Goal: Task Accomplishment & Management: Use online tool/utility

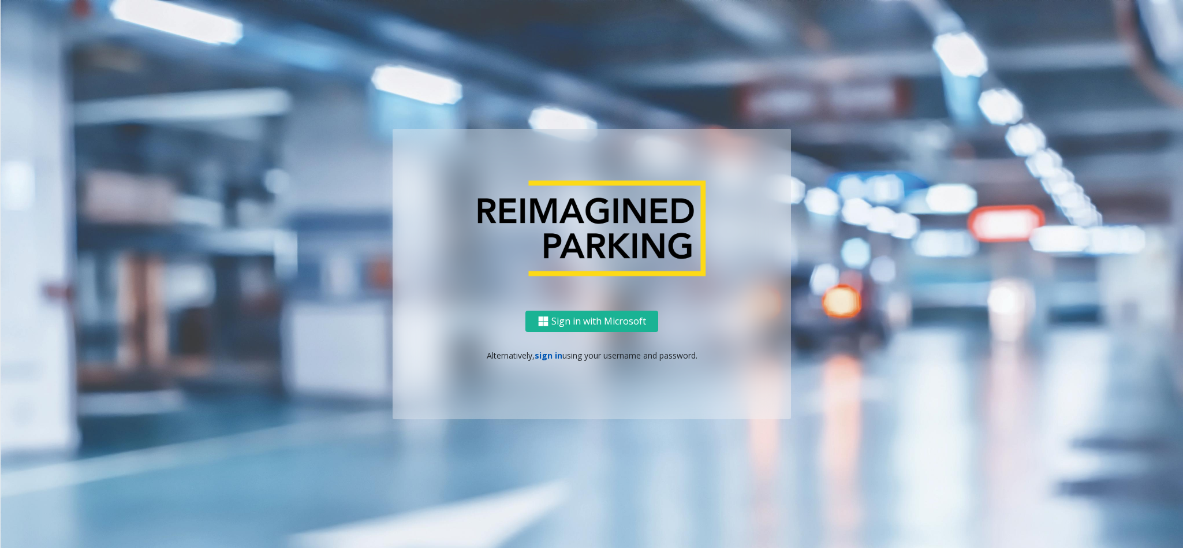
click at [549, 360] on link "sign in" at bounding box center [549, 355] width 28 height 11
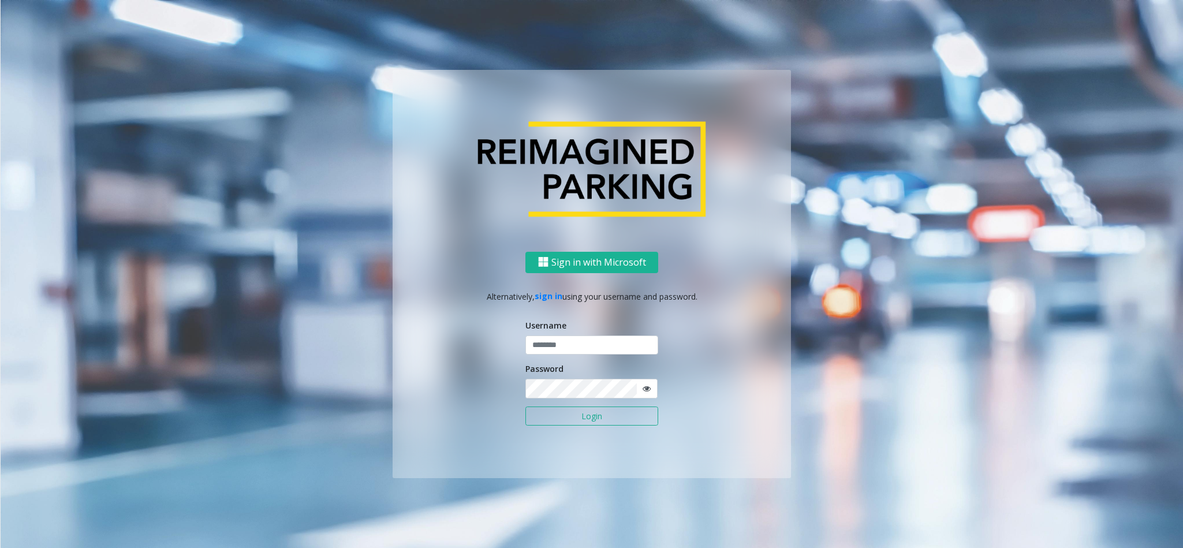
click at [586, 332] on div "Username" at bounding box center [592, 337] width 133 height 36
drag, startPoint x: 586, startPoint y: 332, endPoint x: 587, endPoint y: 338, distance: 6.5
click at [587, 338] on div "Username" at bounding box center [592, 337] width 133 height 36
click at [587, 338] on input "text" at bounding box center [592, 346] width 133 height 20
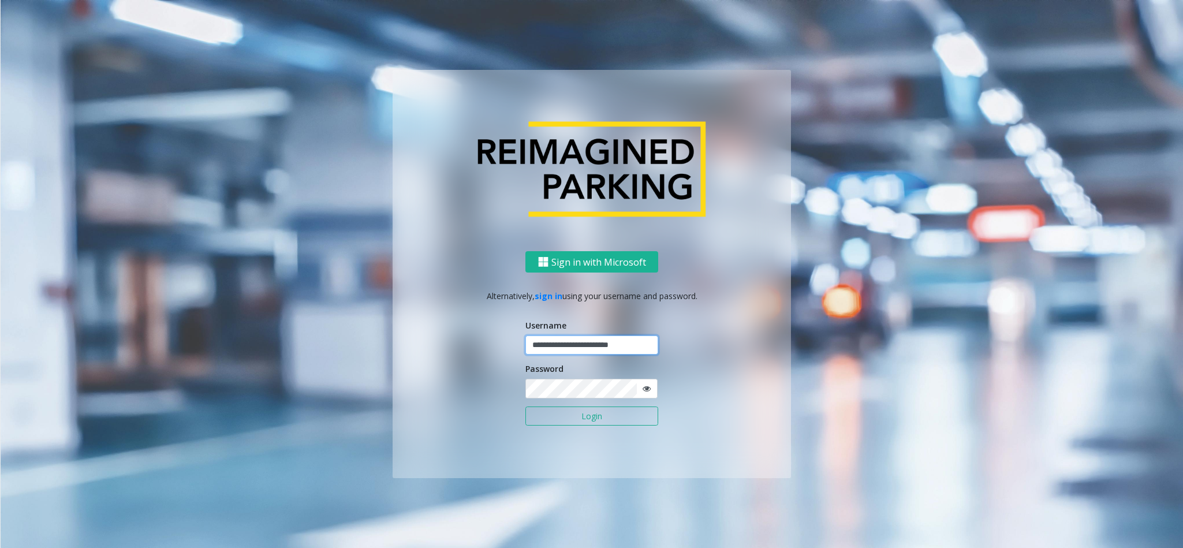
type input "**********"
click at [526, 407] on button "Login" at bounding box center [592, 417] width 133 height 20
click at [609, 415] on button "Login" at bounding box center [592, 417] width 133 height 20
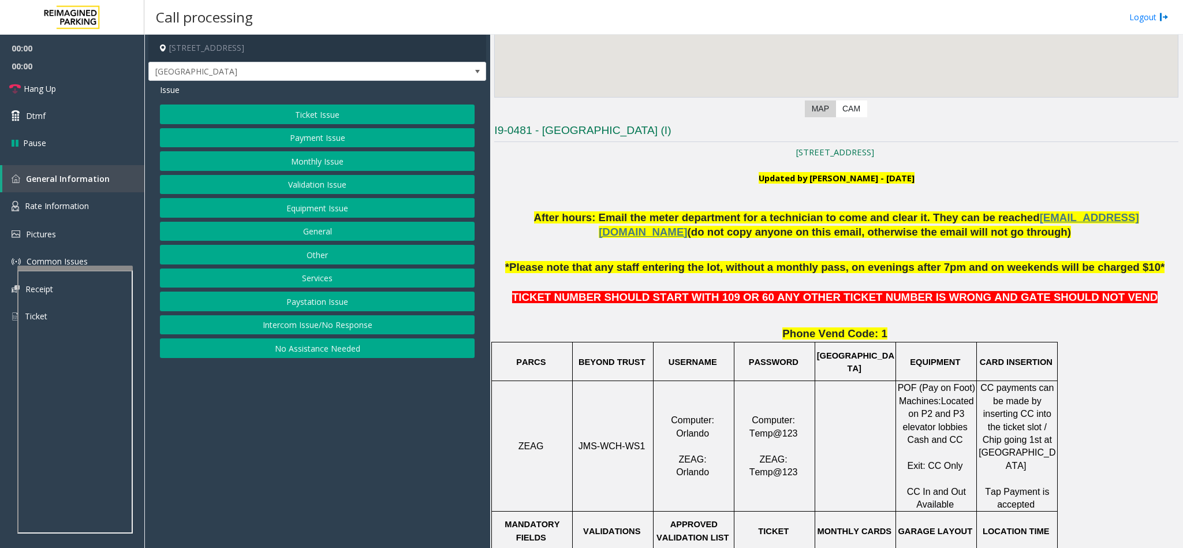
scroll to position [347, 0]
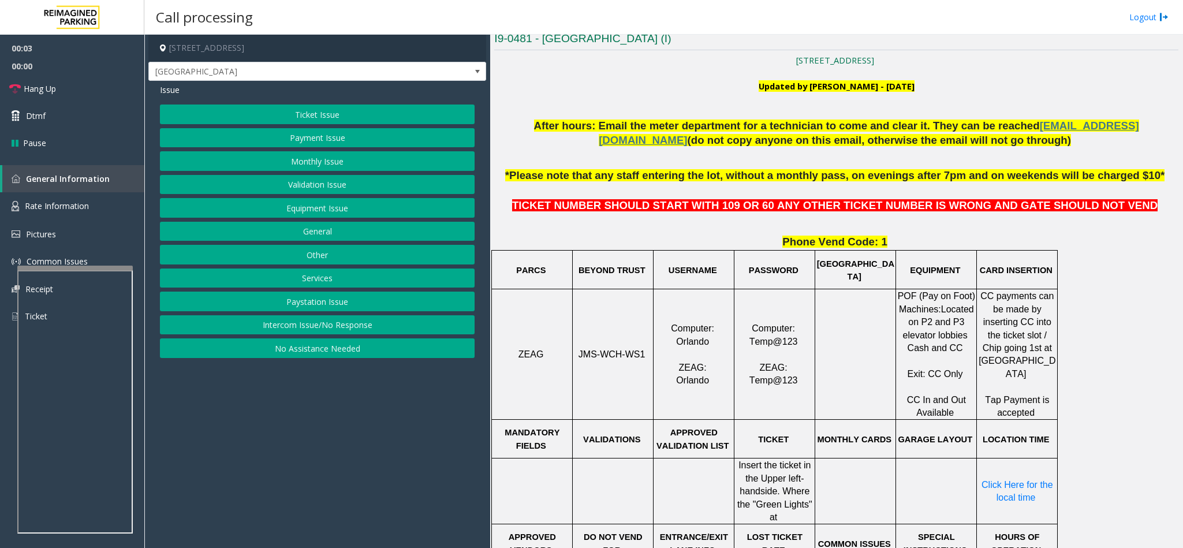
click at [623, 353] on span "JMS-WCH-WS1" at bounding box center [612, 354] width 67 height 10
copy p "JMS-WCH-WS1"
click at [366, 124] on button "Ticket Issue" at bounding box center [317, 115] width 315 height 20
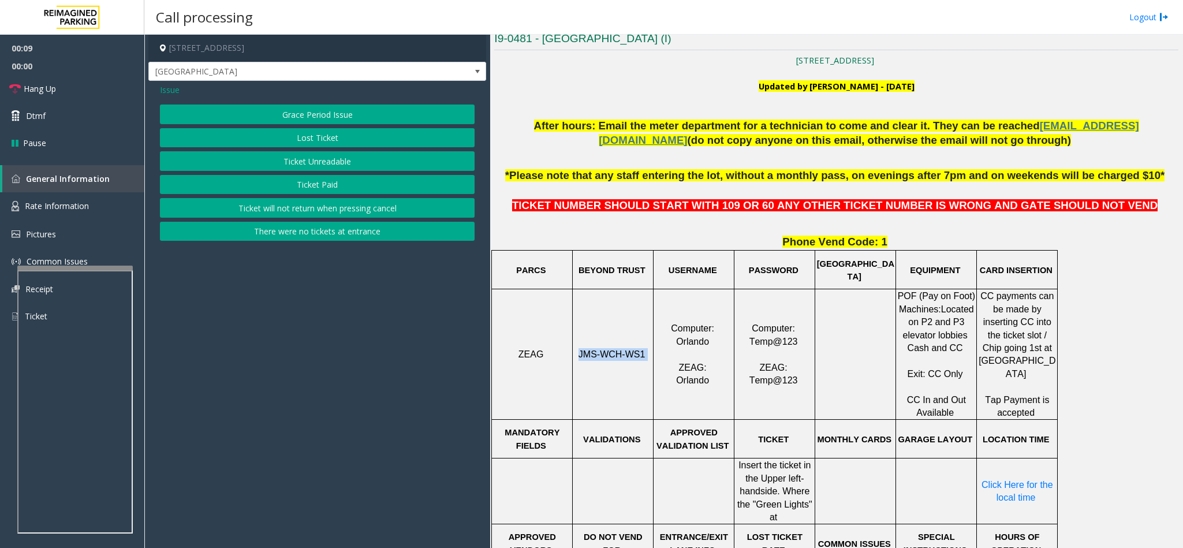
click at [326, 162] on button "Ticket Unreadable" at bounding box center [317, 161] width 315 height 20
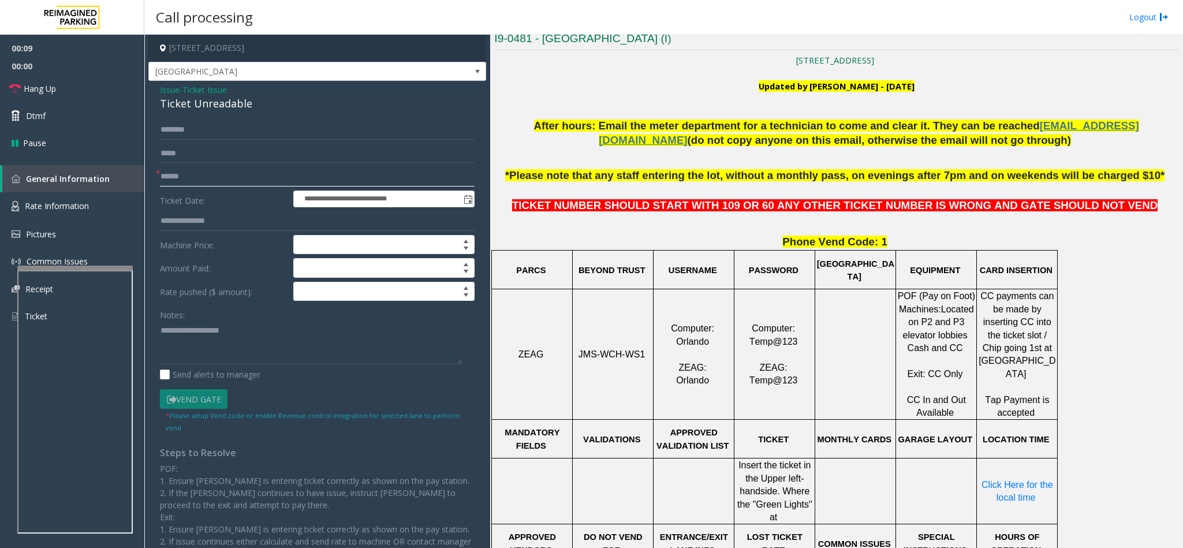
click at [215, 178] on input "text" at bounding box center [317, 177] width 315 height 20
click at [192, 183] on input "text" at bounding box center [317, 177] width 315 height 20
type input "********"
click at [184, 108] on div "Ticket Unreadable" at bounding box center [317, 104] width 315 height 16
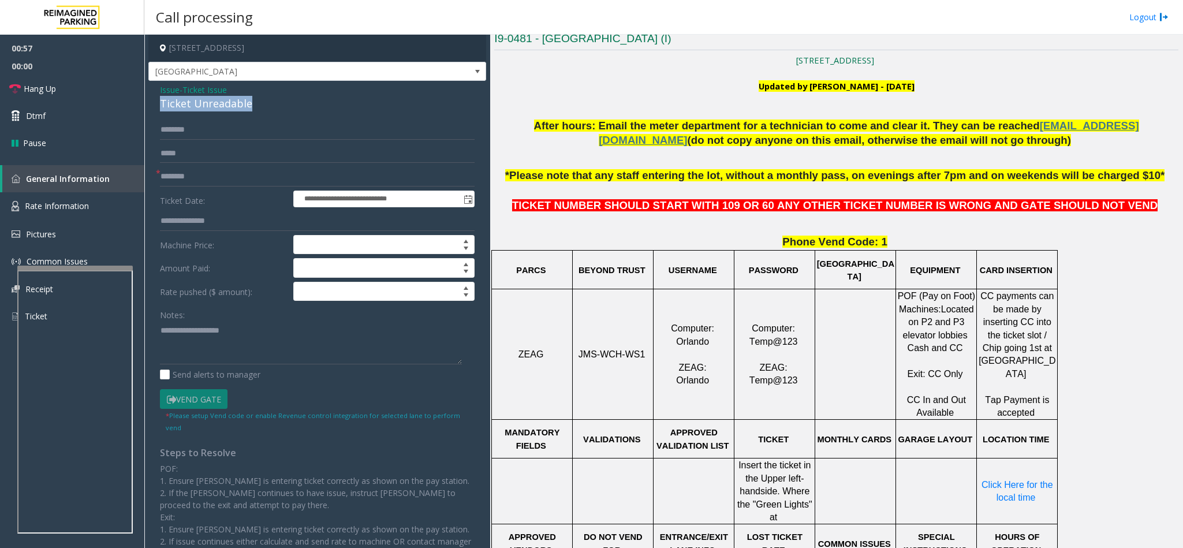
click at [184, 108] on div "Ticket Unreadable" at bounding box center [317, 104] width 315 height 16
copy div "Ticket Unreadable"
click at [200, 347] on textarea at bounding box center [311, 342] width 302 height 43
paste textarea "**********"
click at [57, 87] on link "Hang Up" at bounding box center [72, 88] width 144 height 27
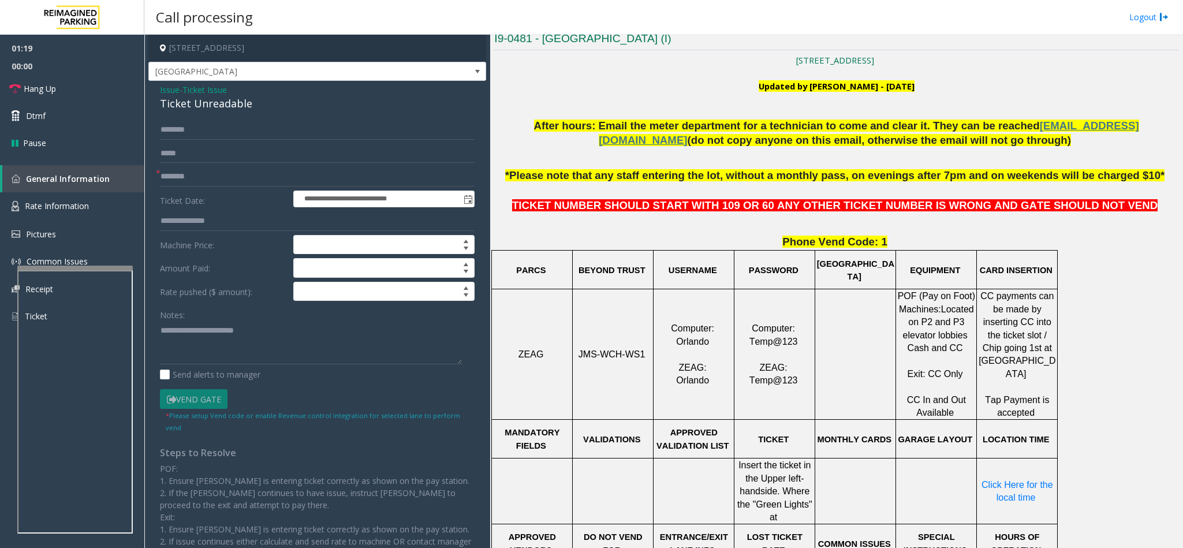
click at [213, 99] on div "Ticket Unreadable" at bounding box center [317, 104] width 315 height 16
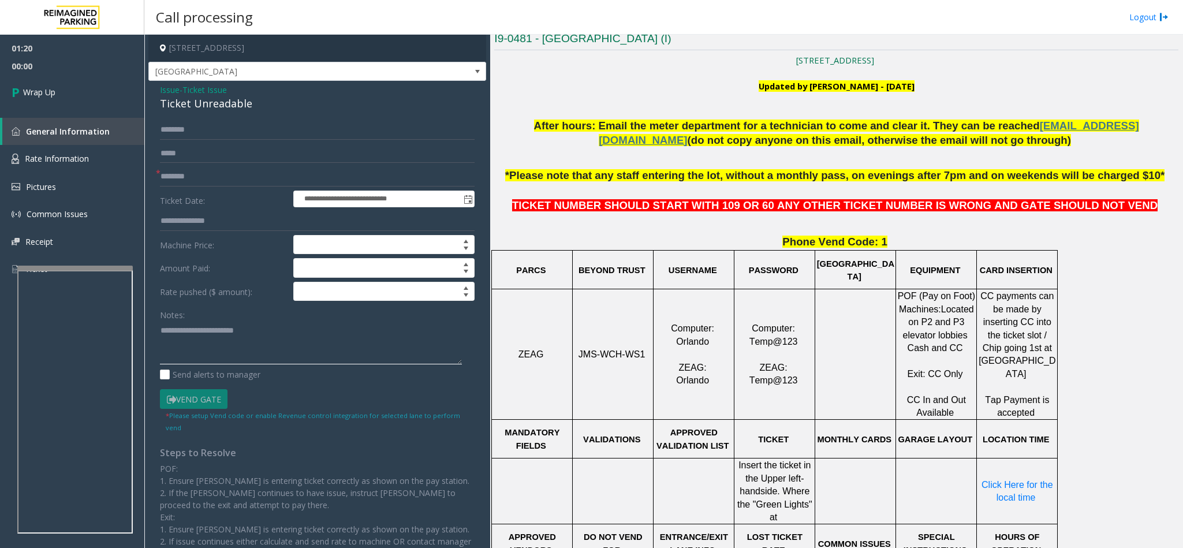
click at [176, 352] on textarea at bounding box center [311, 342] width 302 height 43
type textarea "**********"
click at [114, 99] on link "Wrap Up" at bounding box center [72, 92] width 144 height 34
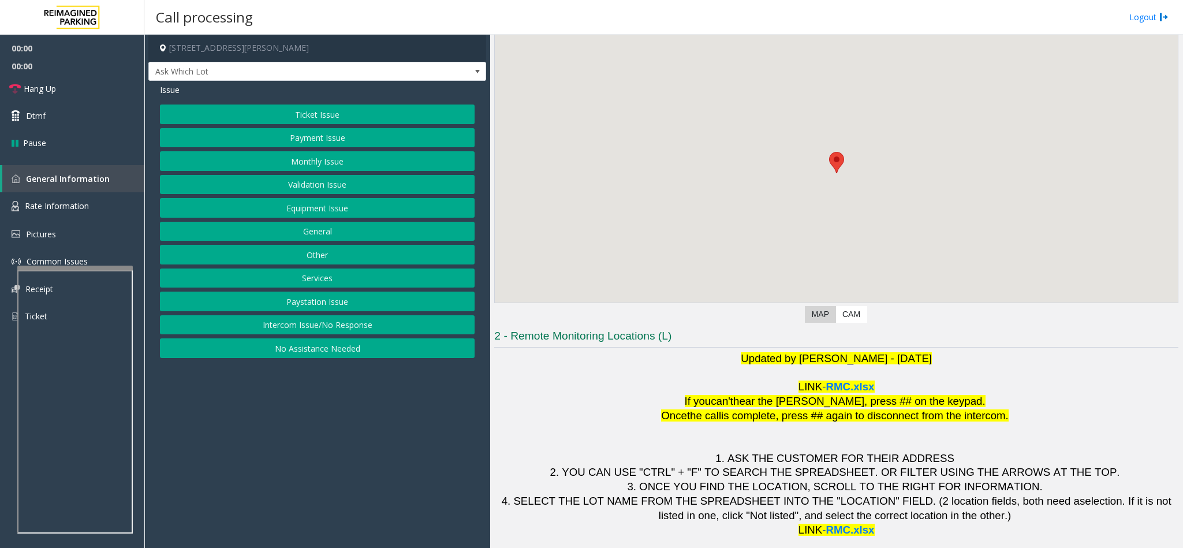
scroll to position [51, 0]
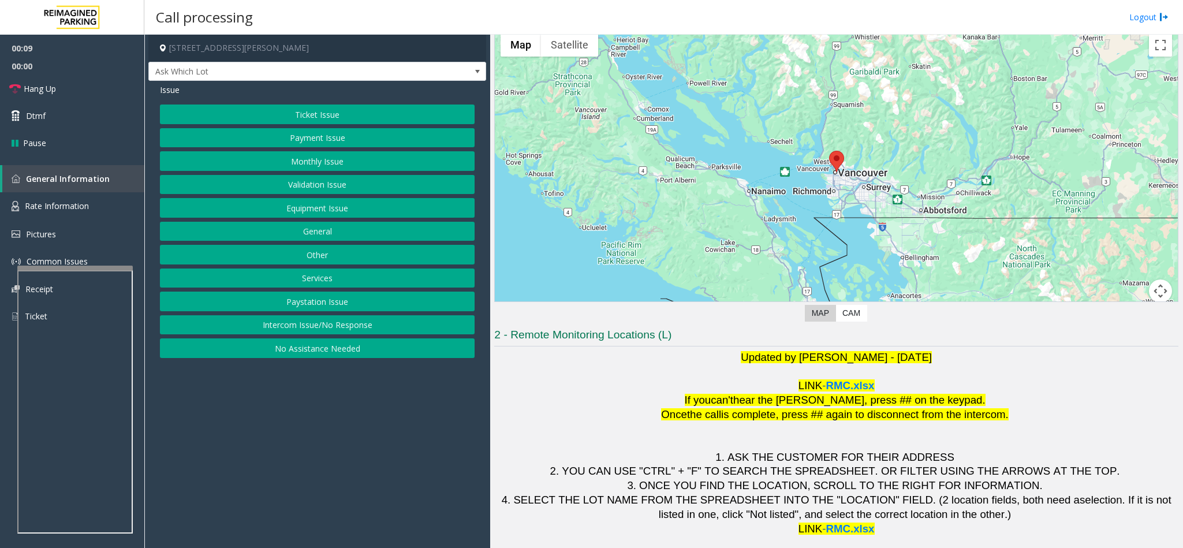
click at [344, 325] on button "Intercom Issue/No Response" at bounding box center [317, 325] width 315 height 20
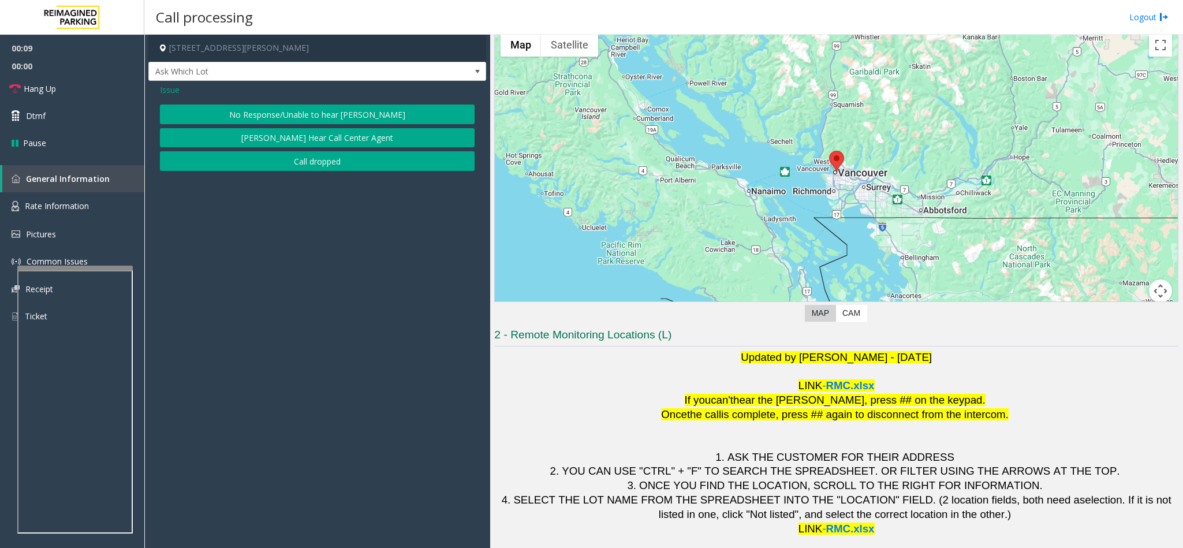
click at [314, 110] on button "No Response/Unable to hear [PERSON_NAME]" at bounding box center [317, 115] width 315 height 20
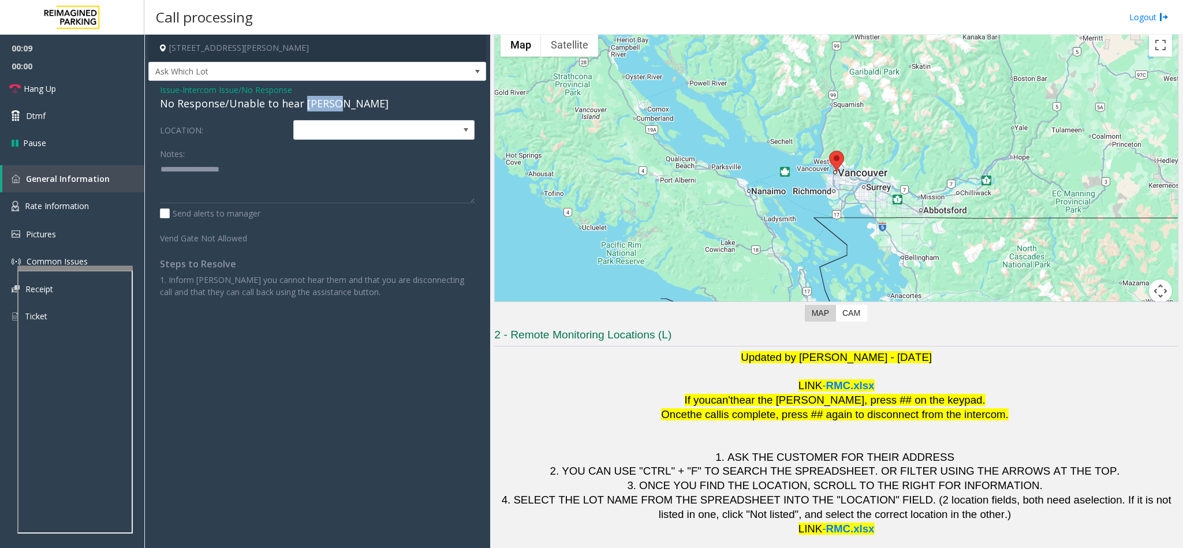
click at [314, 110] on div "No Response/Unable to hear [PERSON_NAME]" at bounding box center [317, 104] width 315 height 16
click at [247, 177] on textarea at bounding box center [317, 181] width 315 height 43
paste textarea "**********"
type textarea "**********"
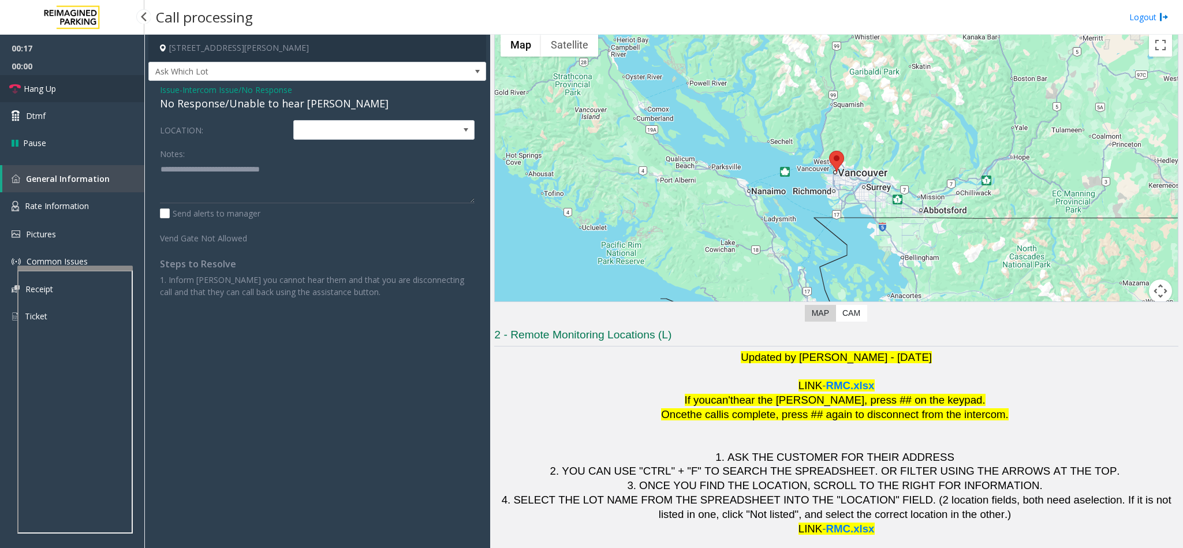
click at [76, 83] on link "Hang Up" at bounding box center [72, 88] width 144 height 27
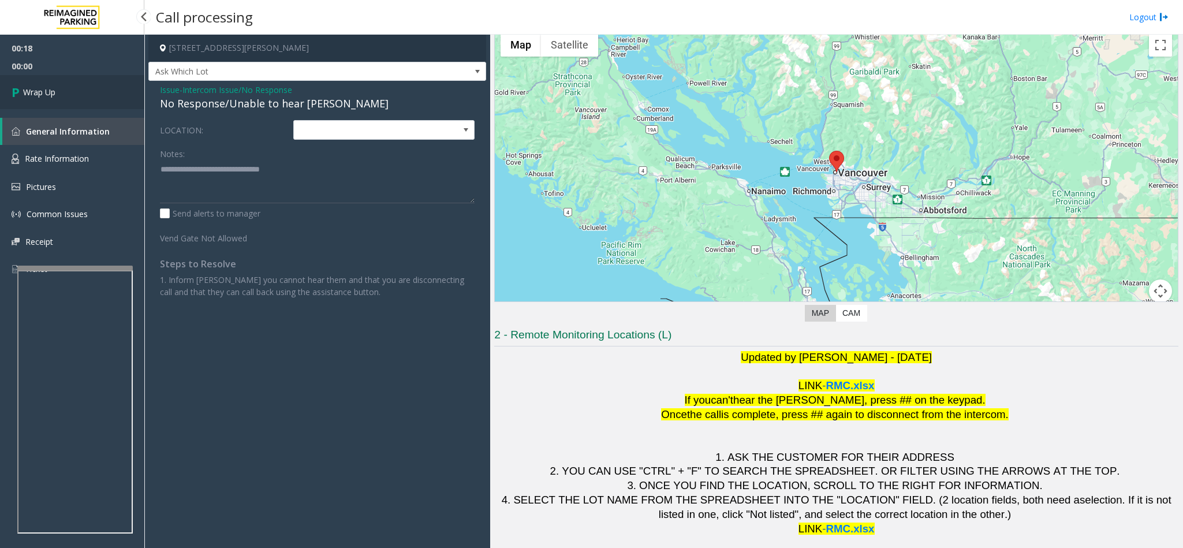
click at [76, 83] on link "Wrap Up" at bounding box center [72, 92] width 144 height 34
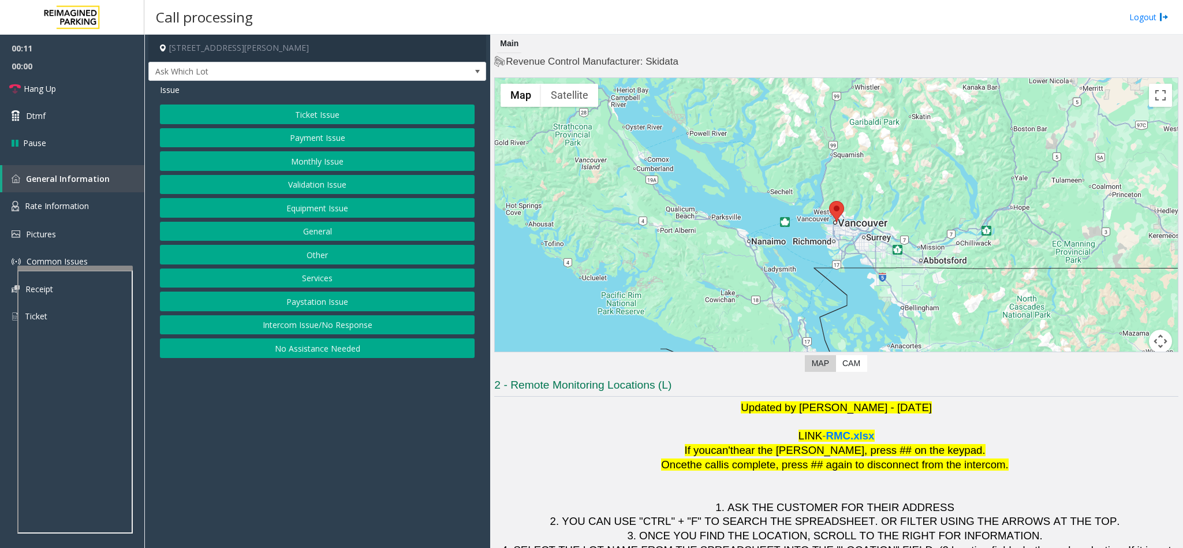
click at [392, 324] on button "Intercom Issue/No Response" at bounding box center [317, 325] width 315 height 20
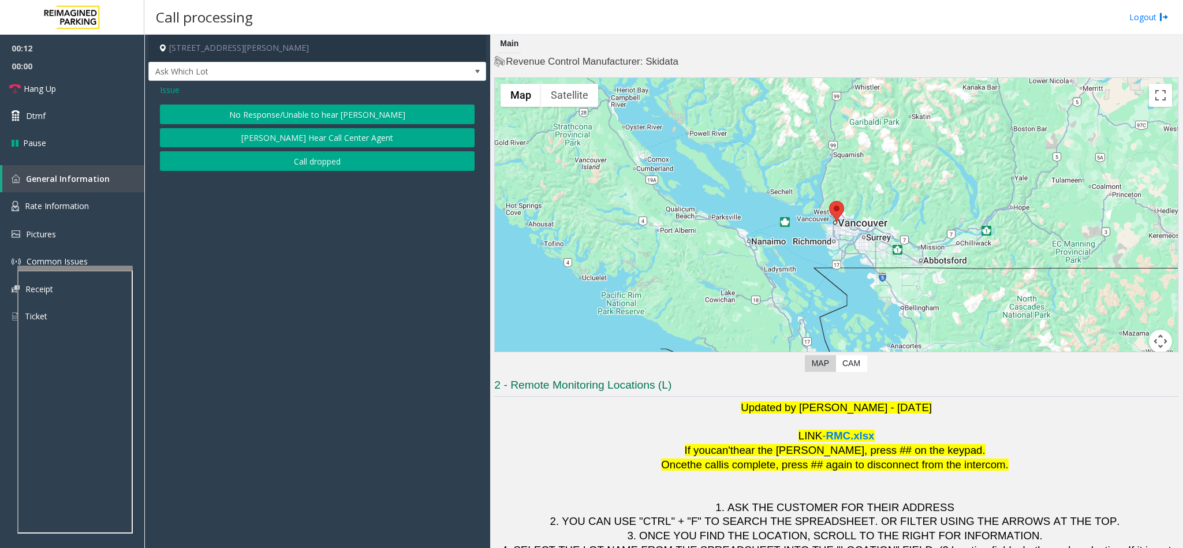
click at [312, 120] on button "No Response/Unable to hear [PERSON_NAME]" at bounding box center [317, 115] width 315 height 20
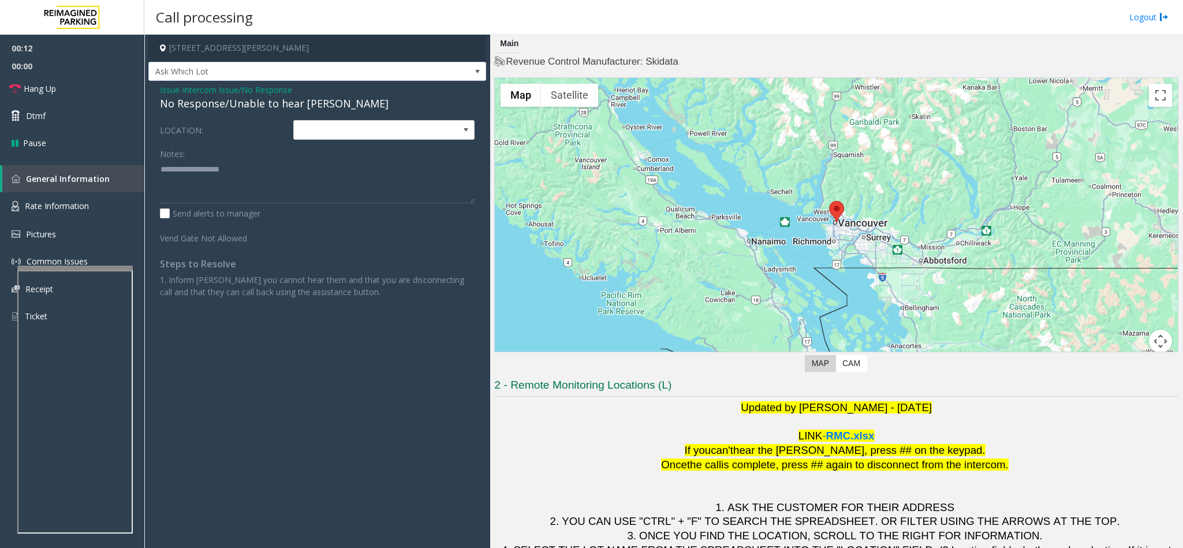
click at [296, 106] on div "No Response/Unable to hear [PERSON_NAME]" at bounding box center [317, 104] width 315 height 16
copy div "No Response/Unable to hear [PERSON_NAME]"
click at [222, 180] on textarea at bounding box center [317, 181] width 315 height 43
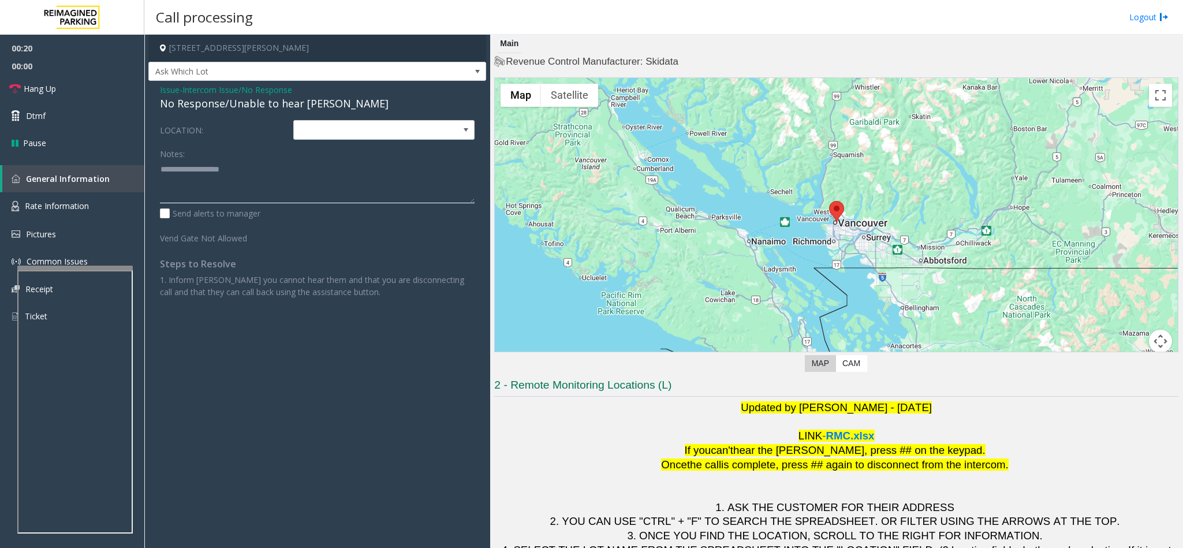
paste textarea "**********"
type textarea "**********"
click at [72, 88] on link "Hang Up" at bounding box center [72, 88] width 144 height 27
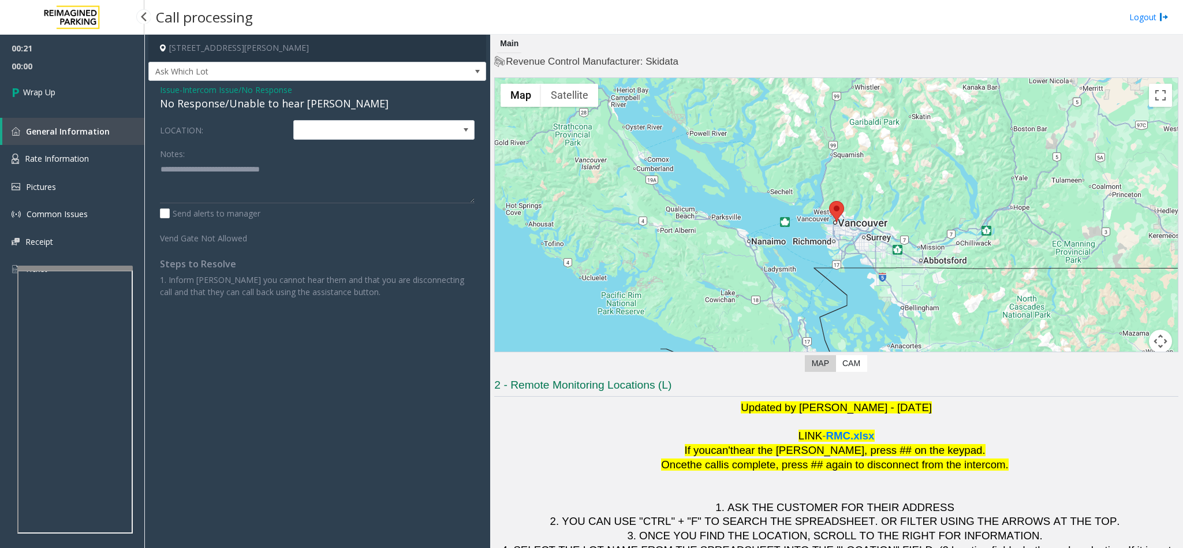
click at [72, 88] on link "Wrap Up" at bounding box center [72, 92] width 144 height 34
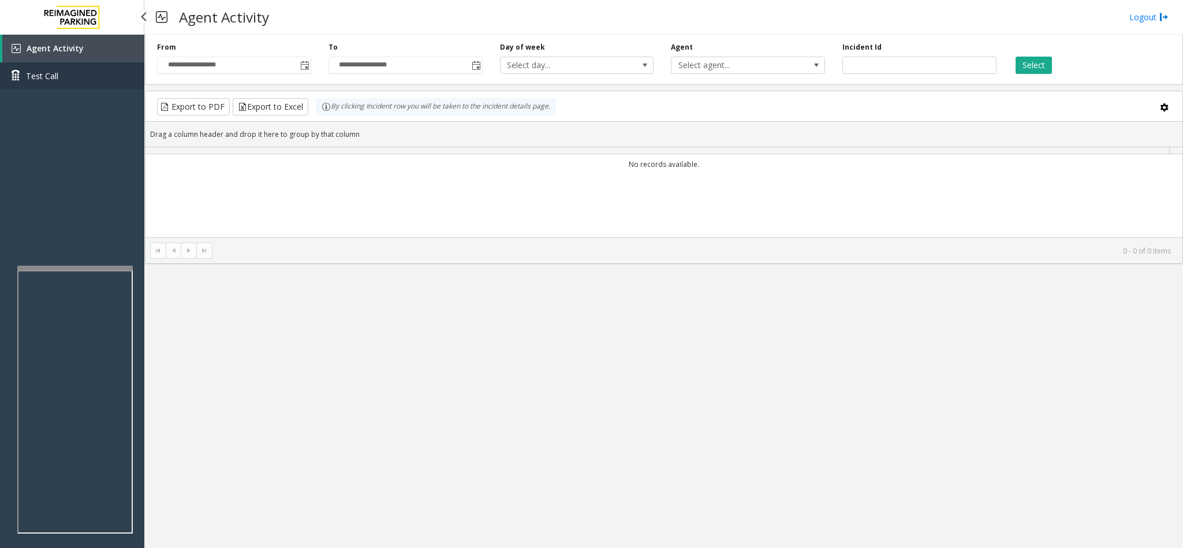
click at [72, 88] on link "Test Call" at bounding box center [72, 75] width 144 height 27
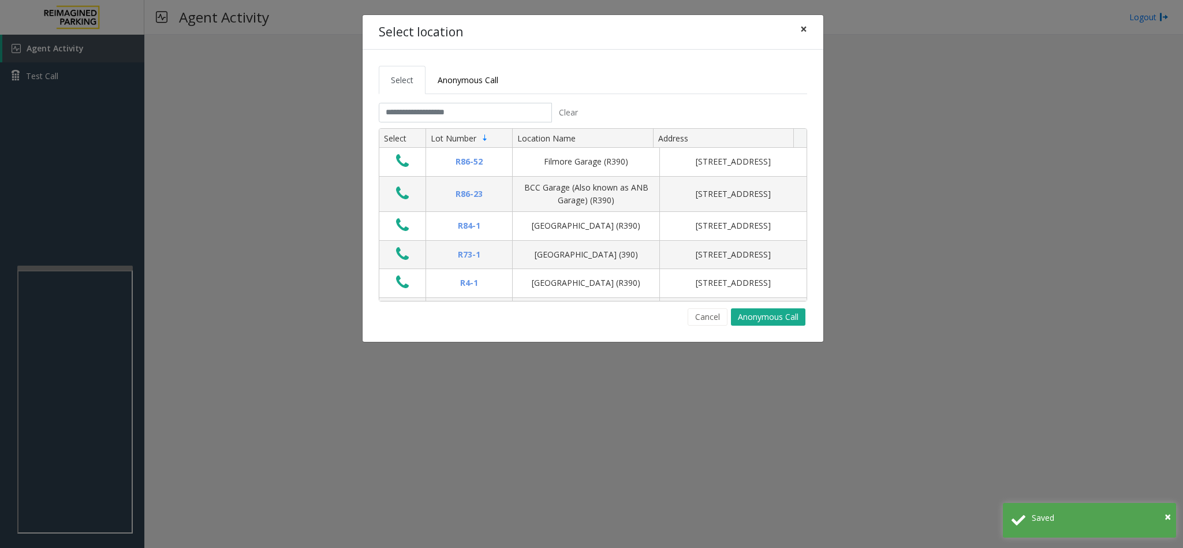
click at [811, 27] on button "×" at bounding box center [803, 29] width 23 height 28
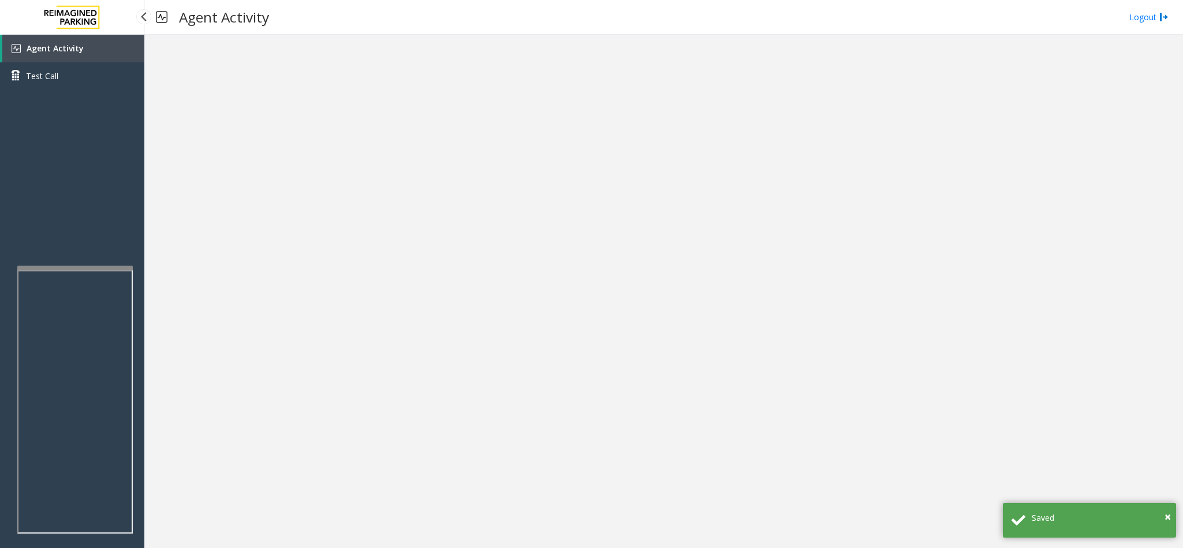
drag, startPoint x: 50, startPoint y: 38, endPoint x: 55, endPoint y: 42, distance: 6.2
click at [50, 37] on link "Agent Activity" at bounding box center [73, 49] width 142 height 28
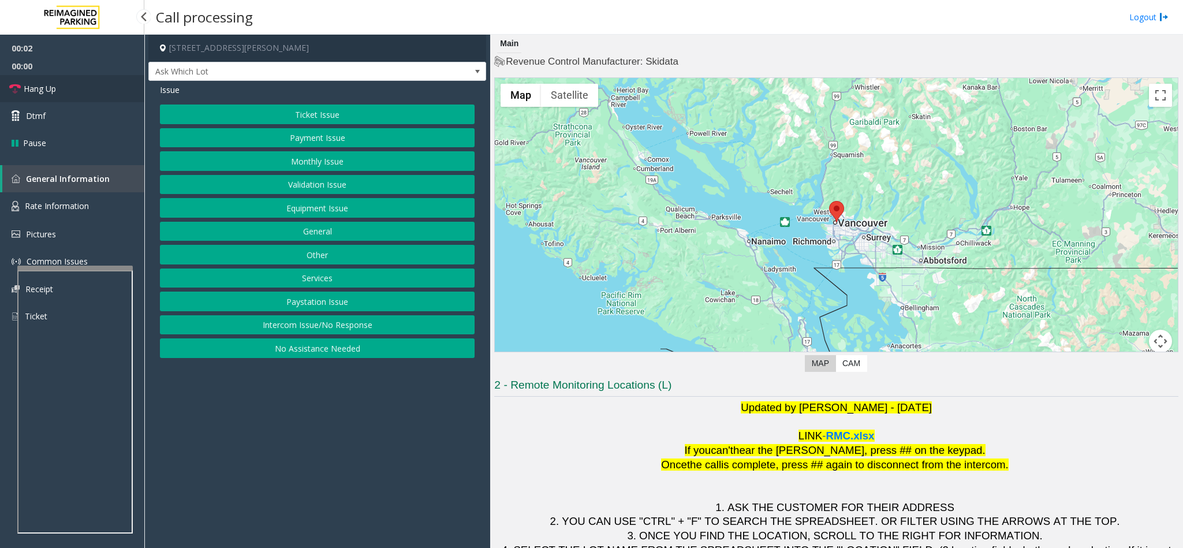
click at [47, 92] on span "Hang Up" at bounding box center [40, 89] width 32 height 12
click at [296, 335] on button "Intercom Issue/No Response" at bounding box center [317, 325] width 315 height 20
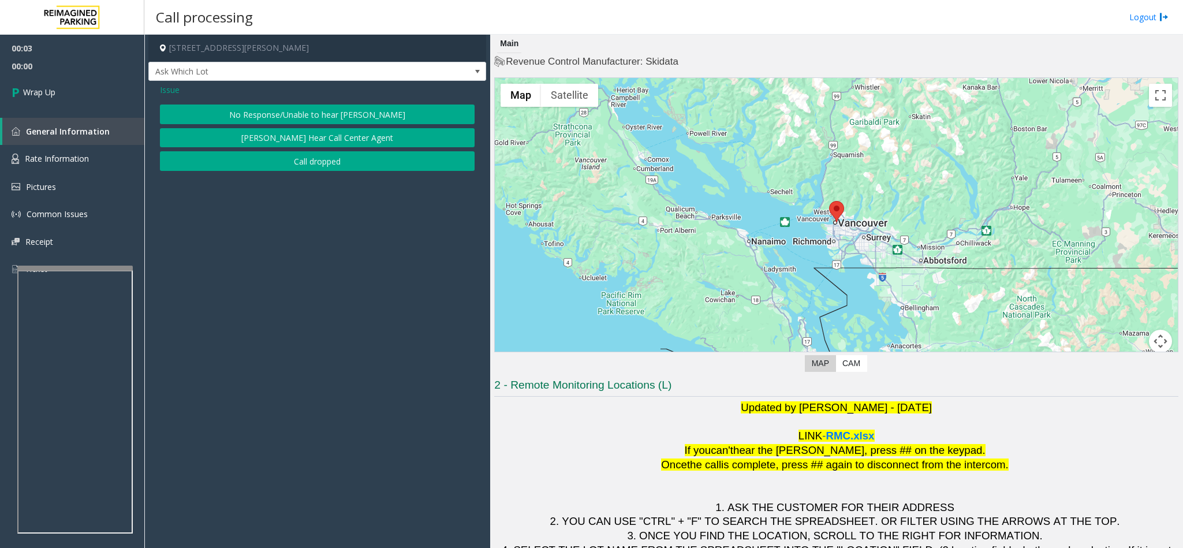
click at [310, 113] on button "No Response/Unable to hear [PERSON_NAME]" at bounding box center [317, 115] width 315 height 20
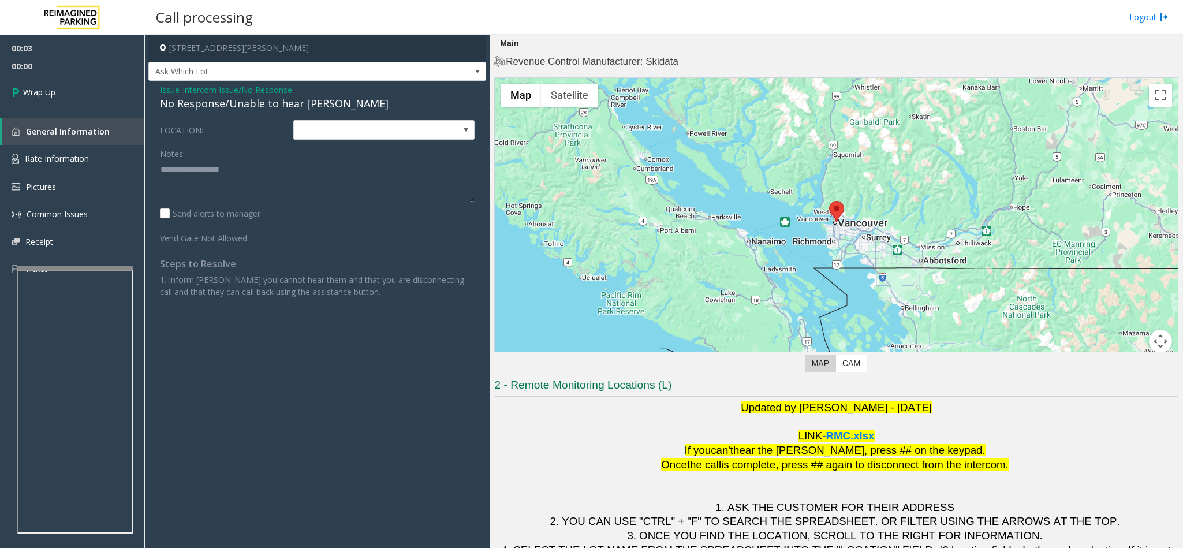
click at [302, 104] on div "No Response/Unable to hear [PERSON_NAME]" at bounding box center [317, 104] width 315 height 16
copy div "No Response/Unable to hear [PERSON_NAME]"
click at [217, 185] on textarea at bounding box center [317, 181] width 315 height 43
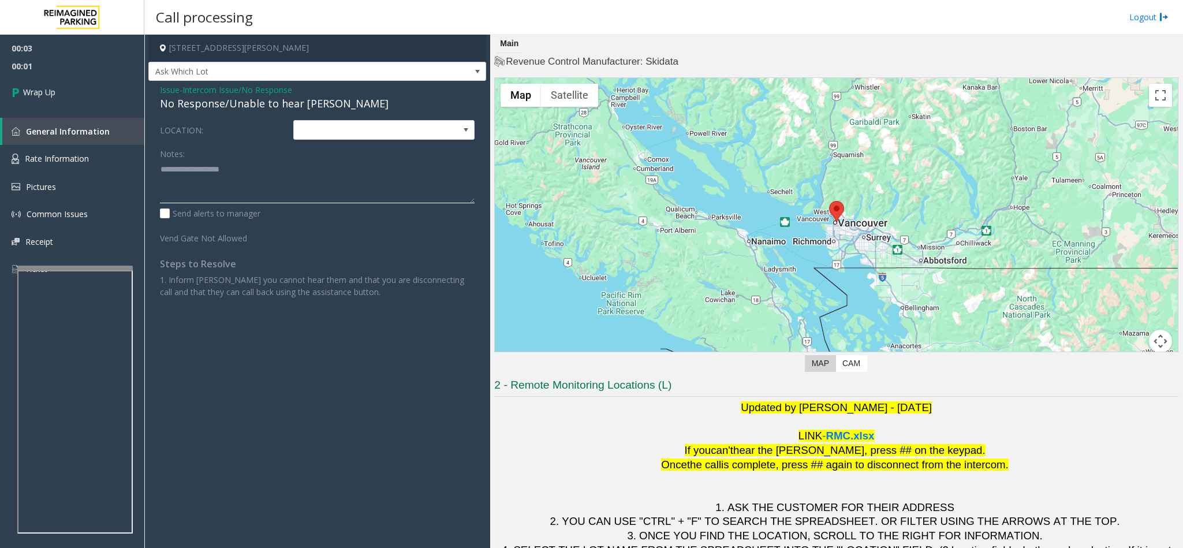
paste textarea "**********"
type textarea "**********"
click at [54, 90] on span "Wrap Up" at bounding box center [39, 92] width 32 height 12
